Goal: Task Accomplishment & Management: Manage account settings

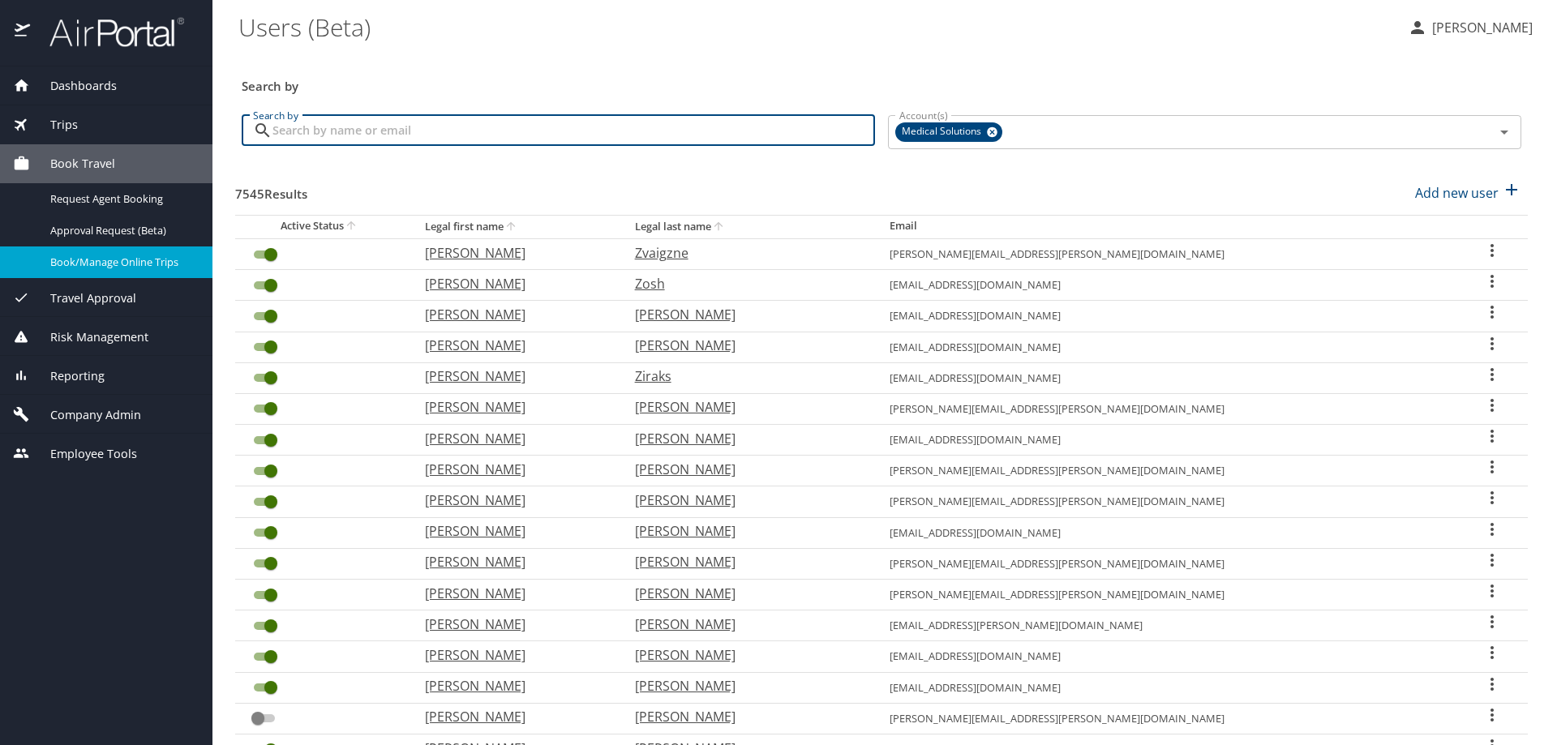
click at [311, 135] on input "Search by" at bounding box center [574, 130] width 603 height 31
type input "Erika"
checkbox input "false"
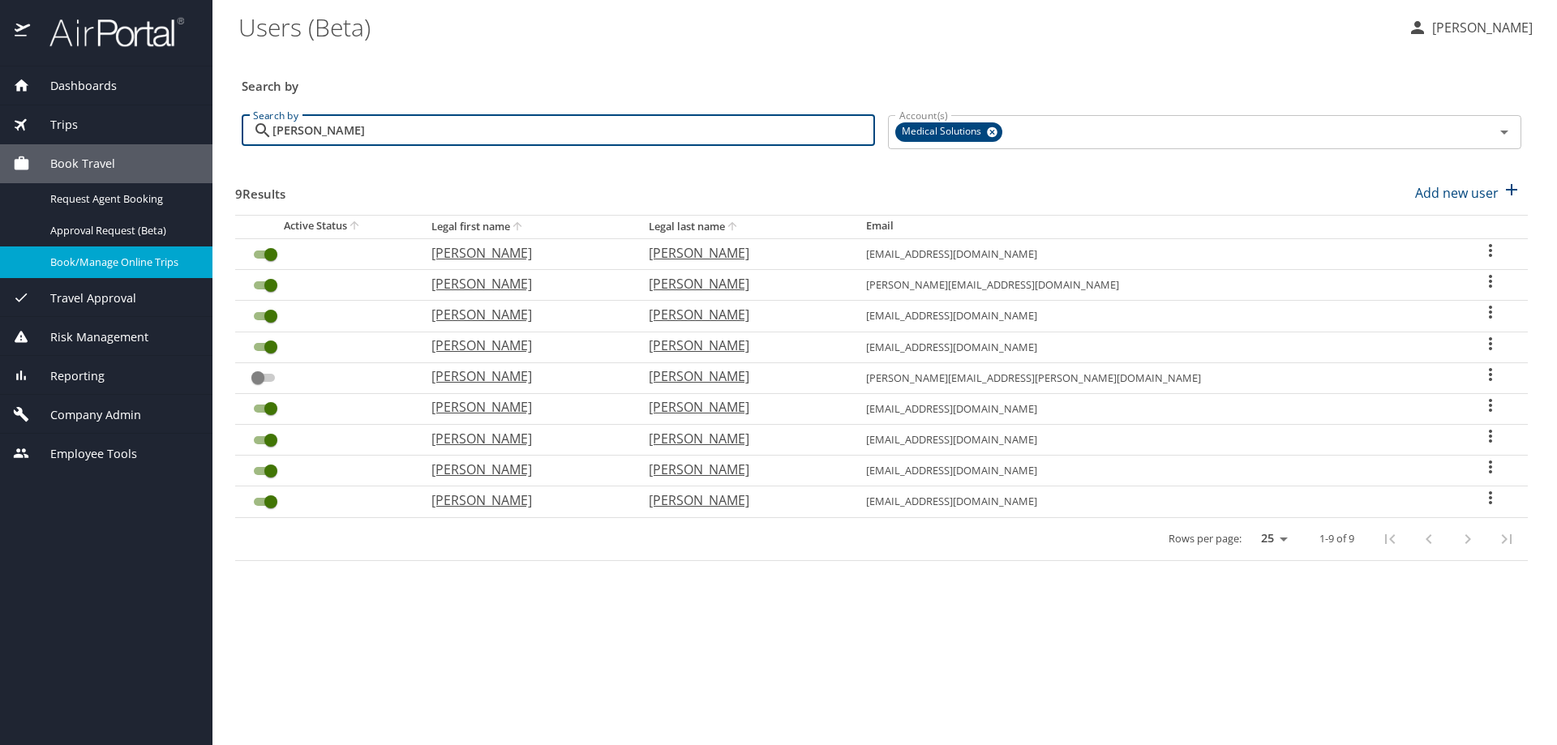
checkbox input "false"
checkbox input "true"
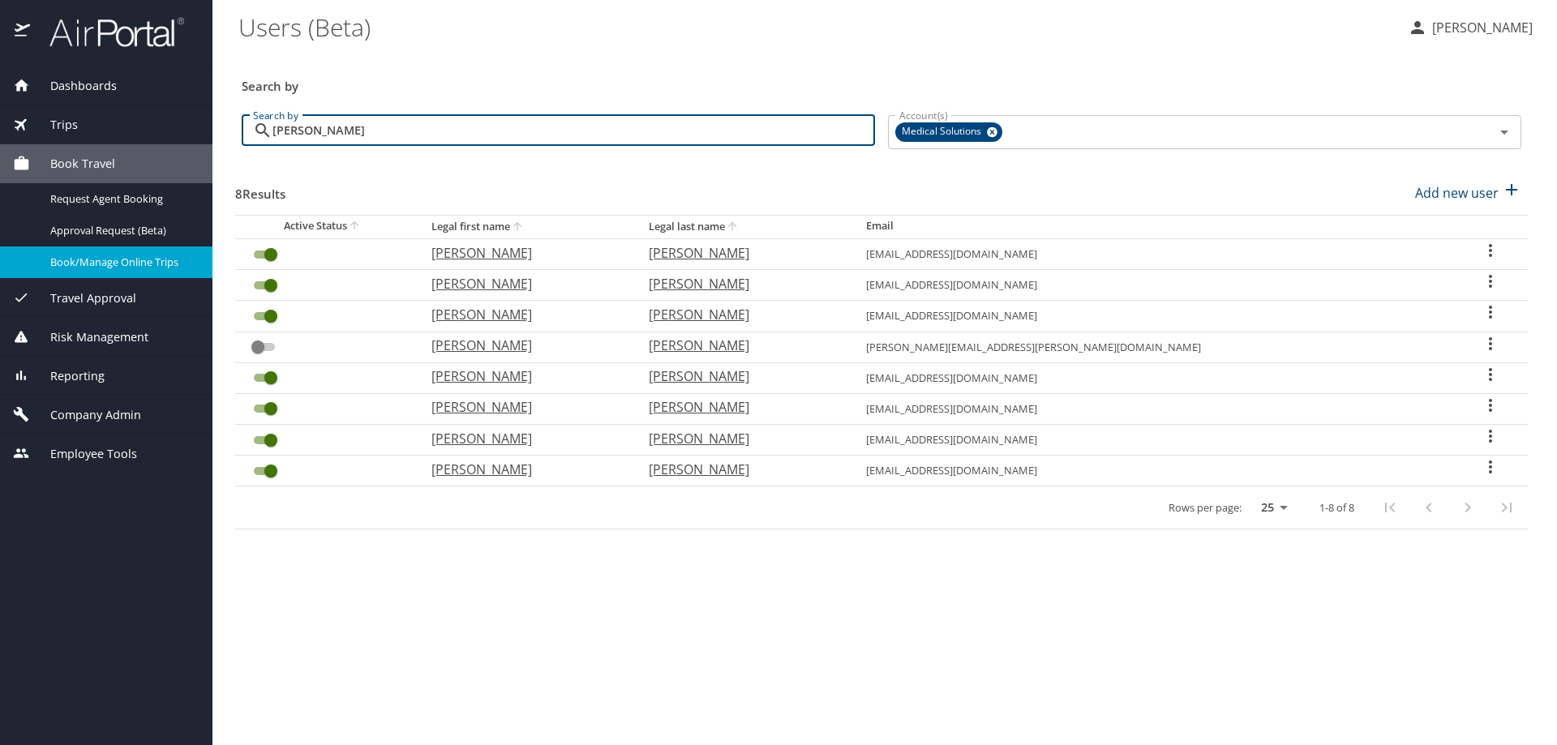
type input "Erika"
click at [105, 165] on span "Book Travel" at bounding box center [72, 164] width 85 height 18
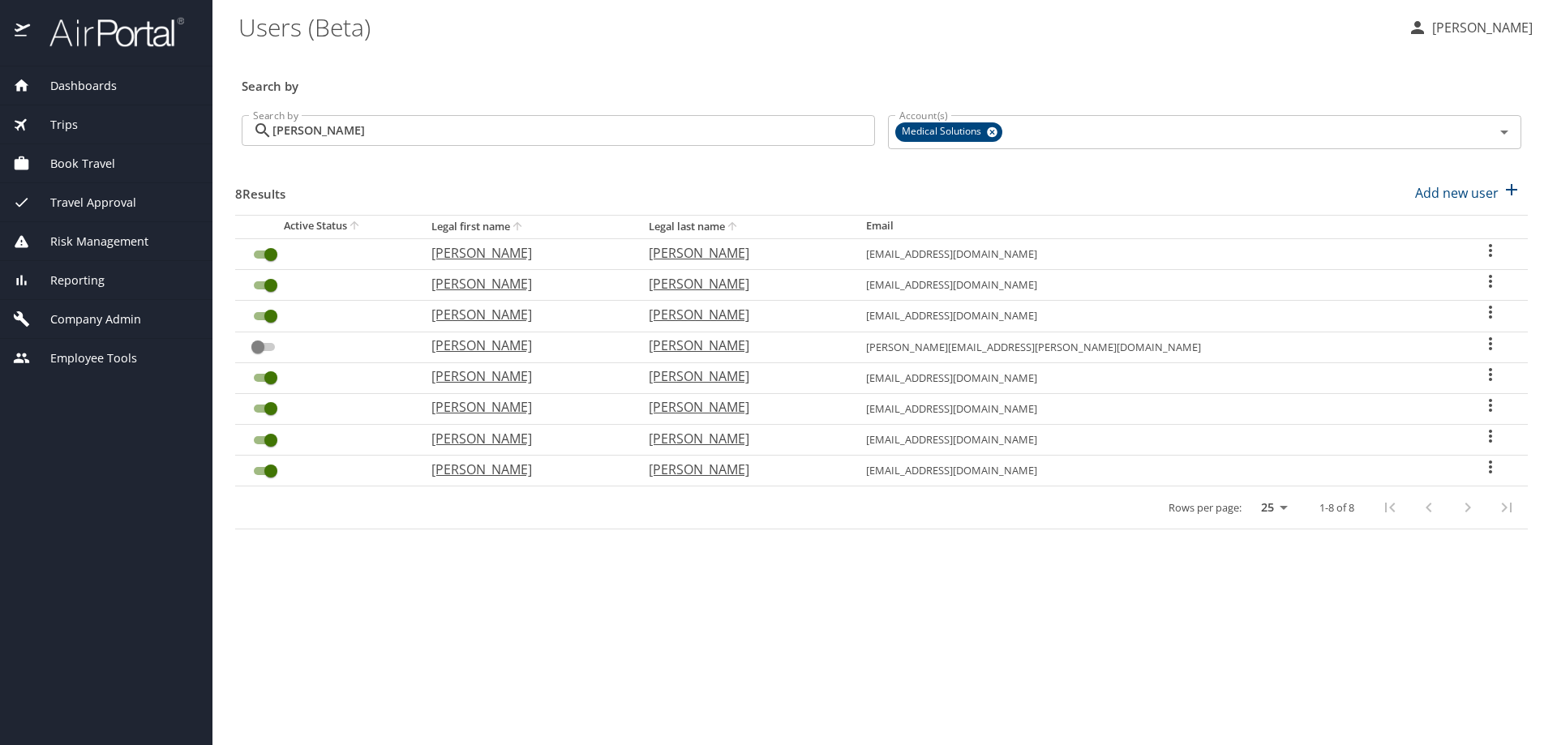
checkbox input "true"
checkbox input "false"
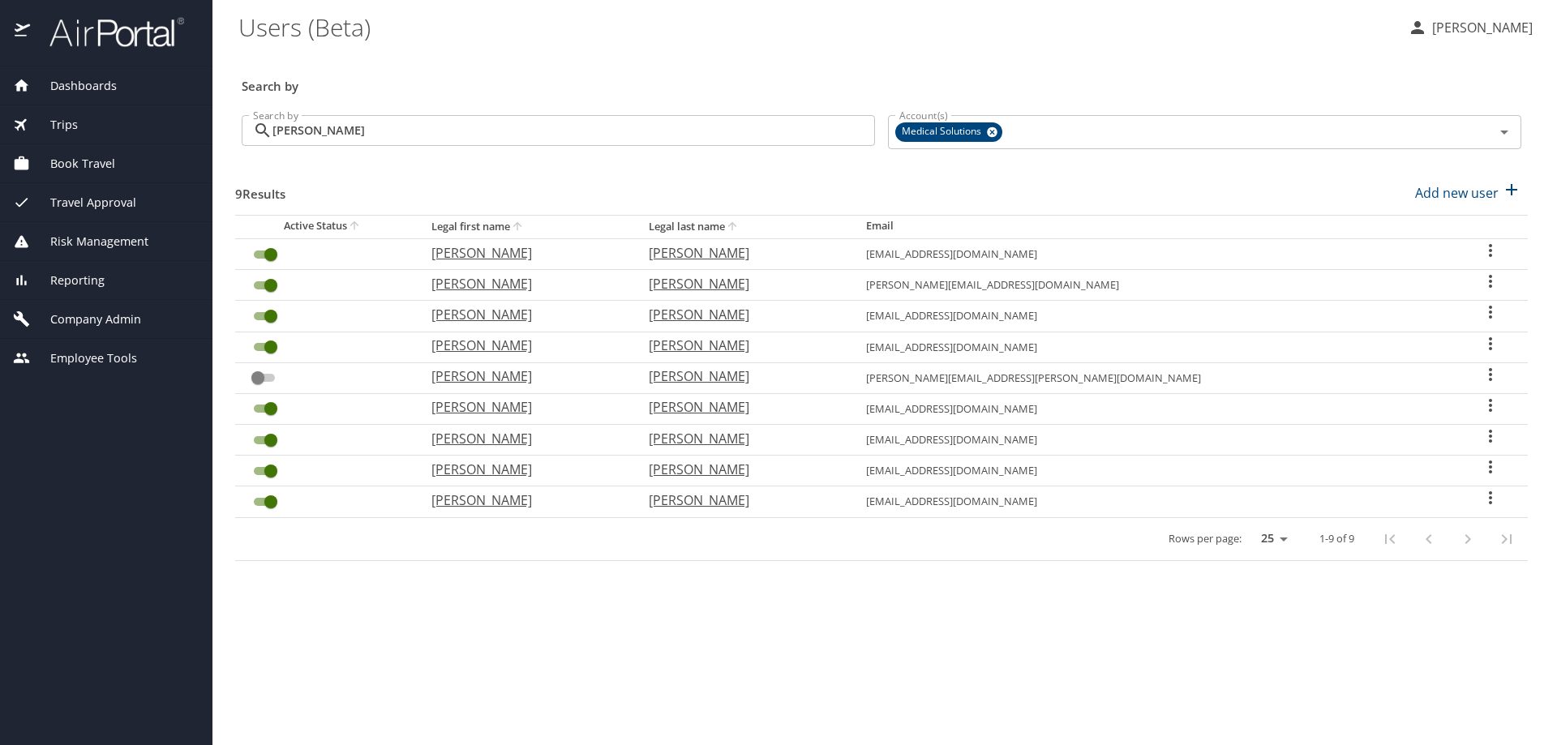
click at [72, 168] on span "Book Travel" at bounding box center [72, 164] width 85 height 18
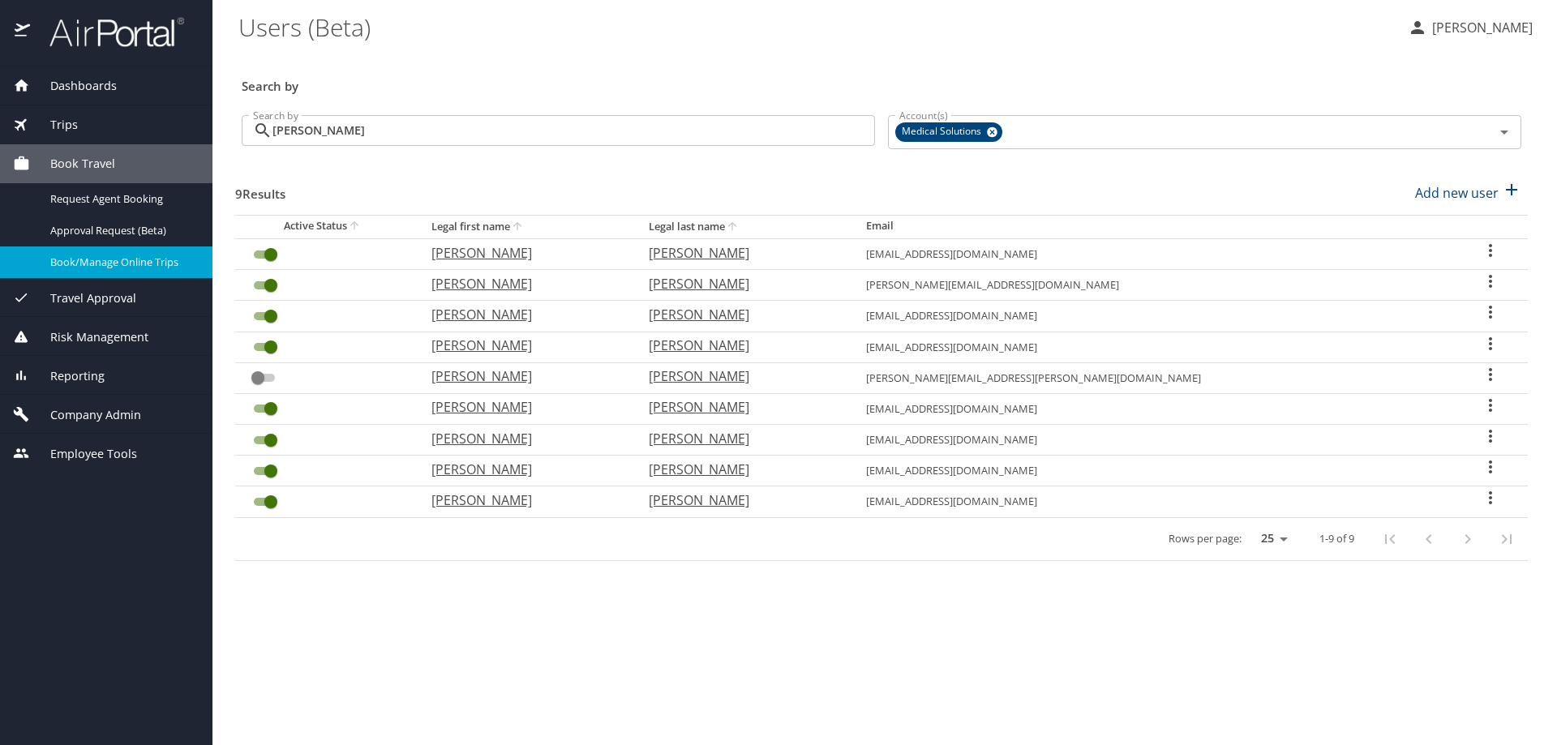
click at [79, 263] on span "Book/Manage Online Trips" at bounding box center [121, 262] width 143 height 15
